Goal: Answer question/provide support

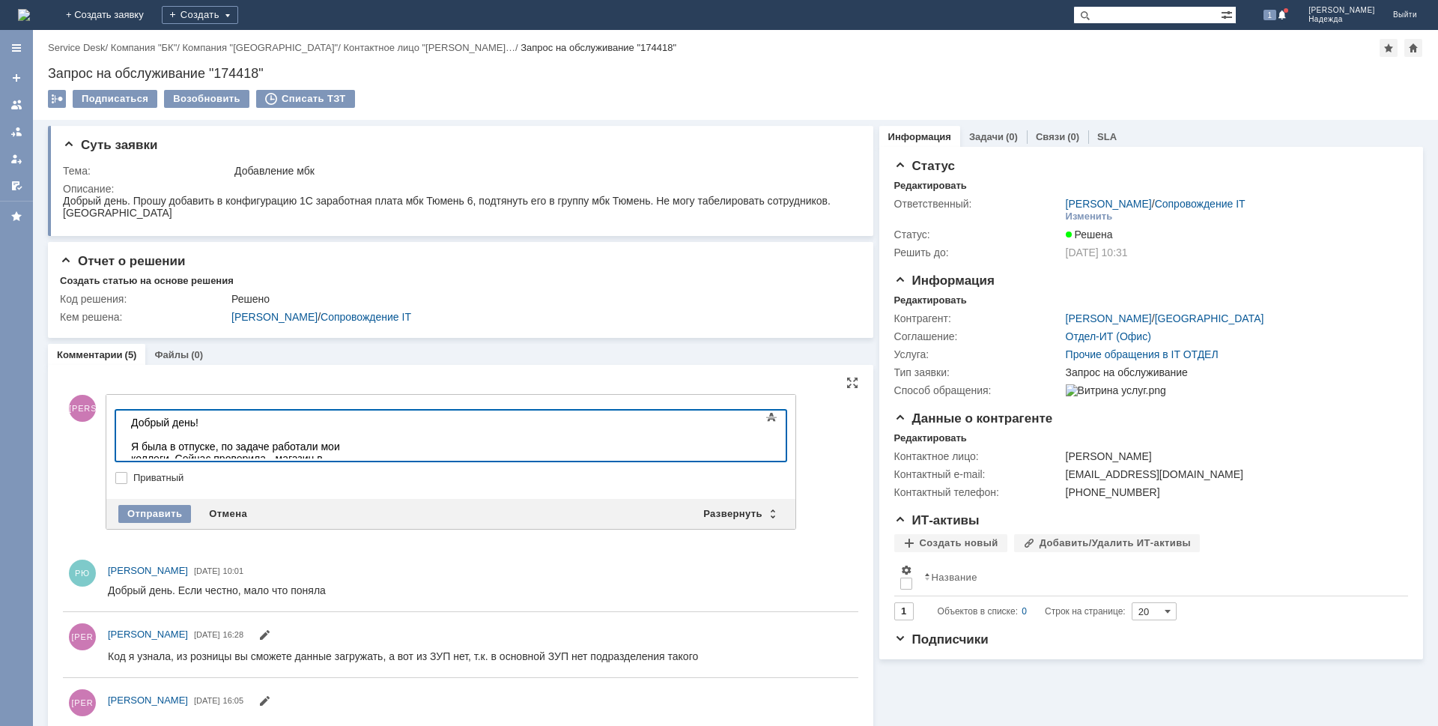
click at [344, 437] on div at bounding box center [237, 434] width 213 height 12
click at [350, 454] on body "Добрый день! Я была в отпуске, по задаче работали мои коллеги. Сейчас проверила…" at bounding box center [237, 446] width 225 height 72
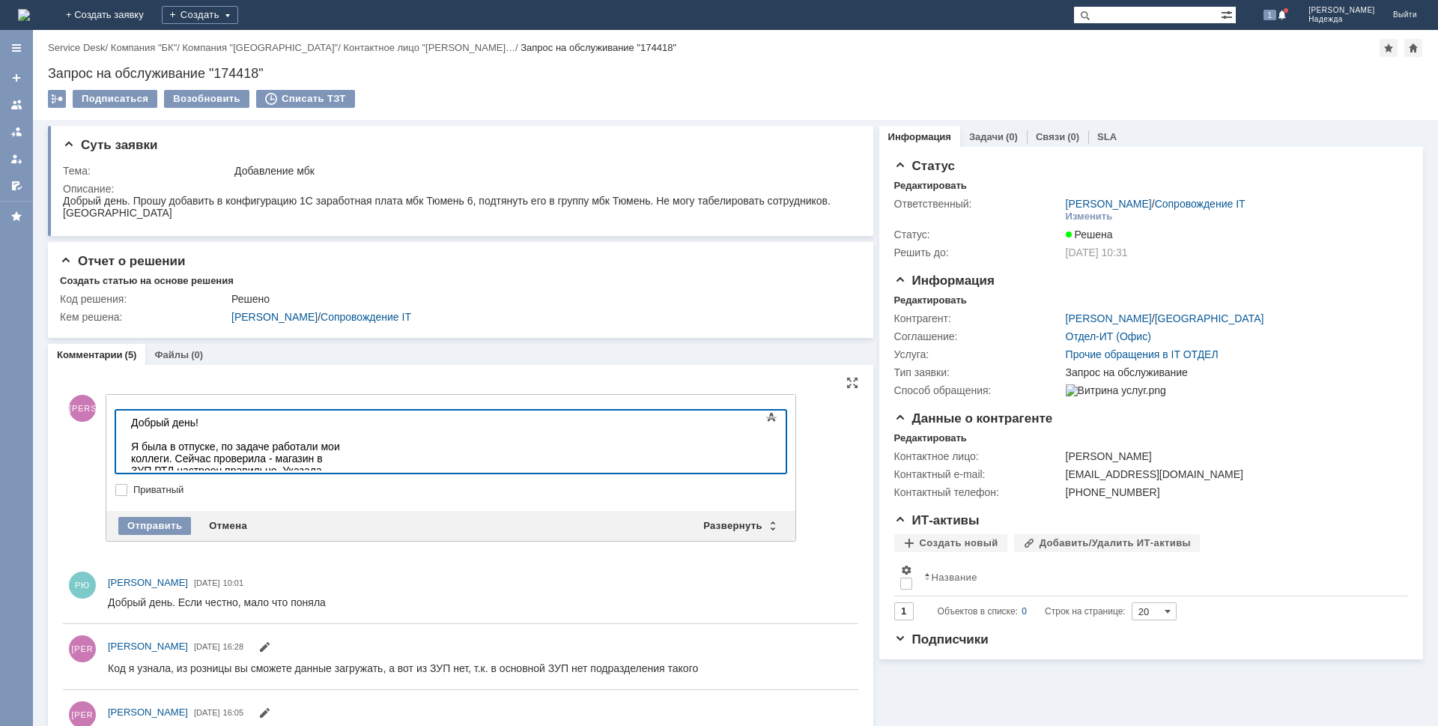
click at [344, 461] on div "Я была в отпуске, по задаче работали мои коллеги. Сейчас проверила - магазин в …" at bounding box center [237, 482] width 213 height 84
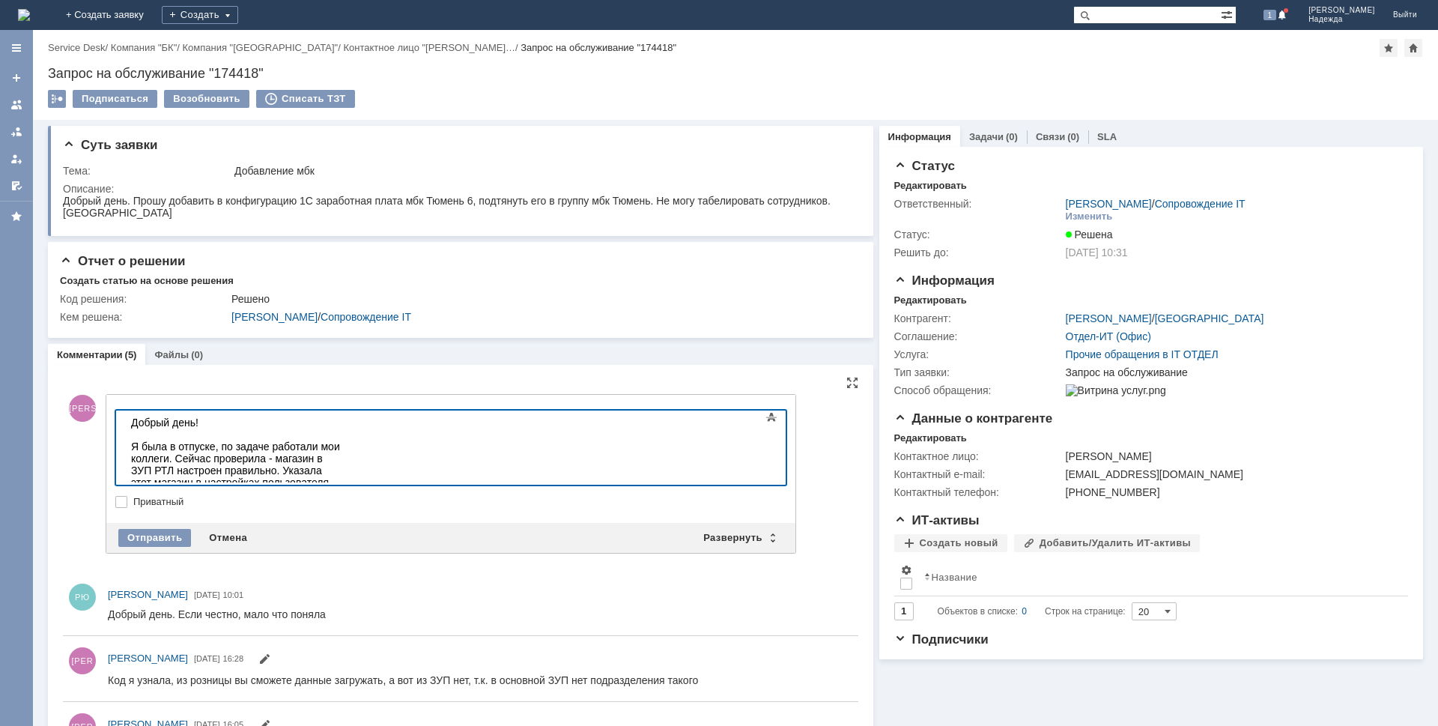
click at [344, 456] on div "Я была в отпуске, по задаче работали мои коллеги. Сейчас проверила - магазин в …" at bounding box center [237, 488] width 213 height 96
click at [334, 467] on div "Я была в отпуске, по задаче работали мои коллеги. Сейчас проверила - магазин в …" at bounding box center [237, 500] width 213 height 120
click at [166, 474] on div "Я была в отпуске, по задаче работали мои коллеги. Сейчас проверила - магазин в …" at bounding box center [237, 500] width 213 height 120
click at [344, 470] on div "Я была в отпуске, по задаче работали мои коллеги. Сейчас проверила - магазин в …" at bounding box center [237, 500] width 213 height 120
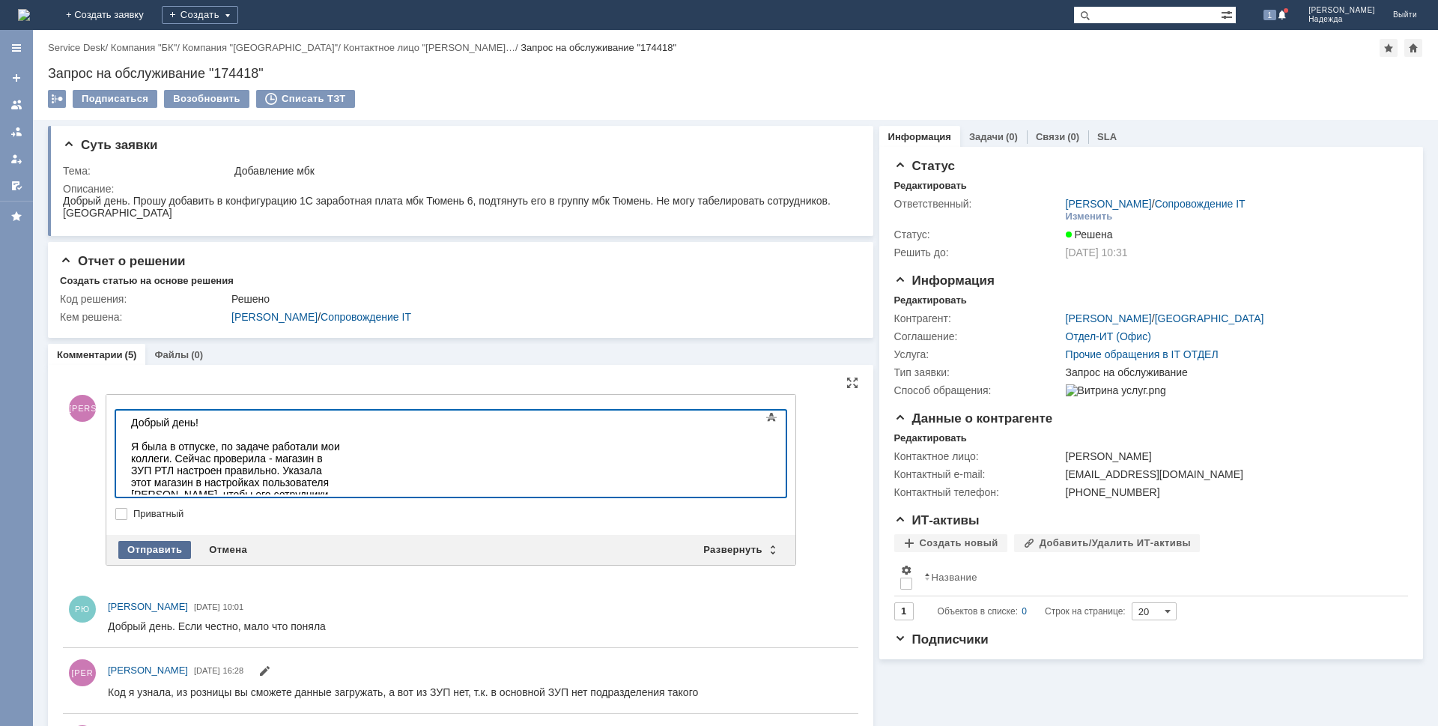
click at [178, 543] on div "Отправить" at bounding box center [154, 550] width 73 height 18
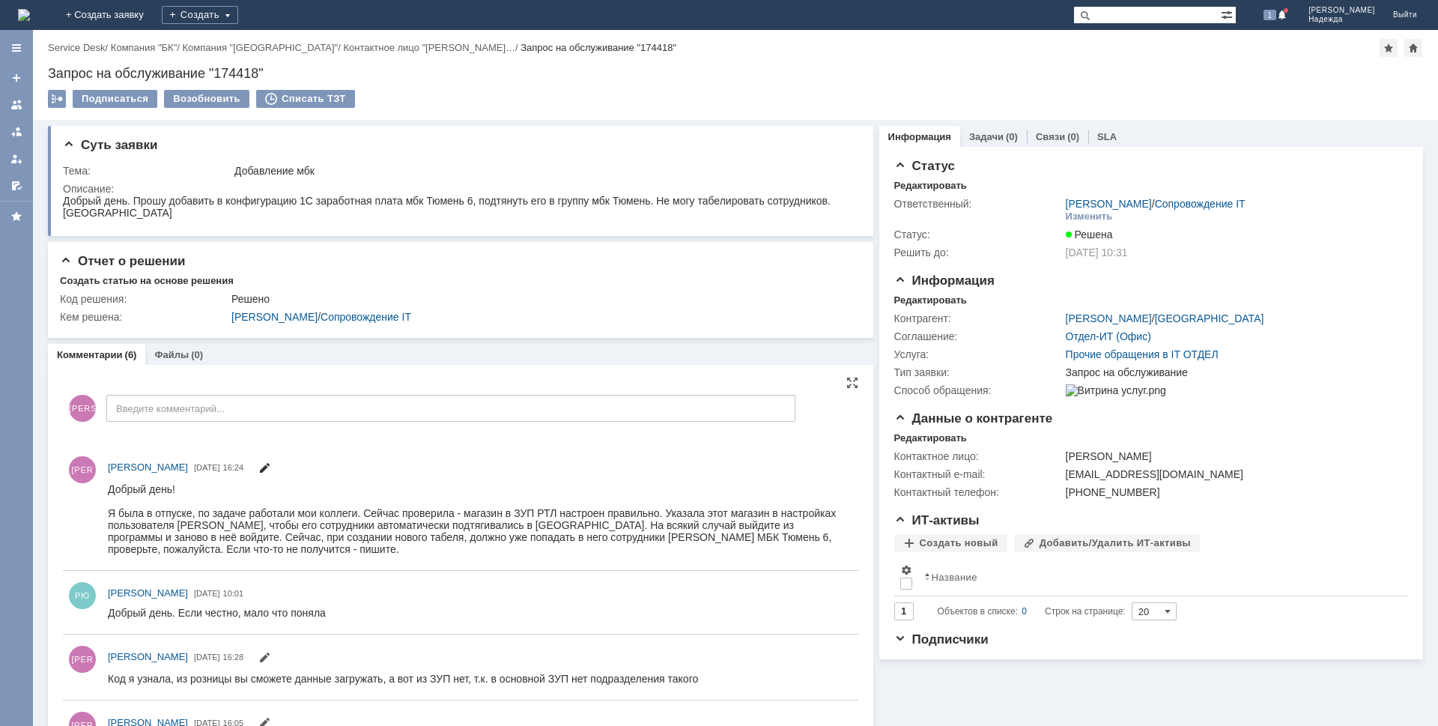
click at [270, 470] on span at bounding box center [264, 470] width 12 height 12
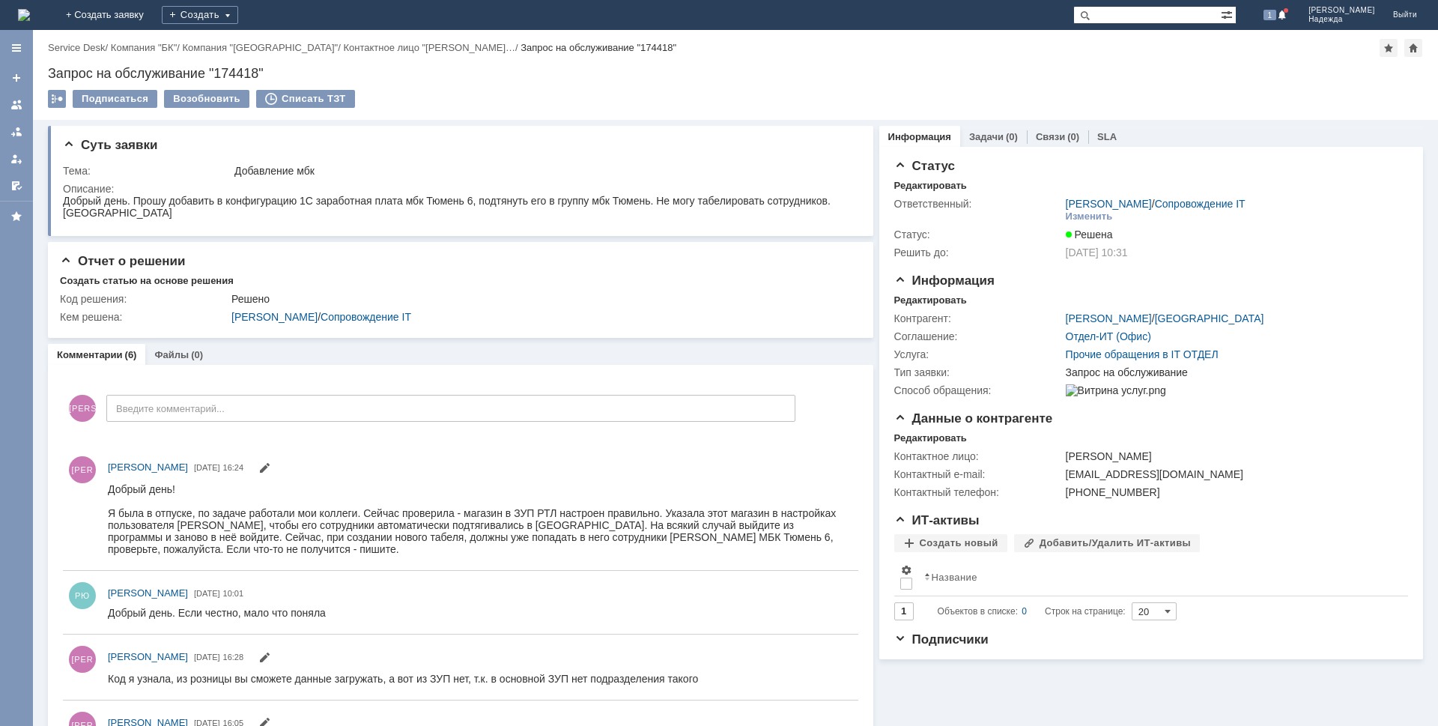
click at [260, 76] on div "Запрос на обслуживание "174418"" at bounding box center [735, 73] width 1375 height 15
drag, startPoint x: 258, startPoint y: 73, endPoint x: 214, endPoint y: 71, distance: 43.5
click at [214, 71] on div "Запрос на обслуживание "174418"" at bounding box center [735, 73] width 1375 height 15
copy div "174418"
